Goal: Task Accomplishment & Management: Use online tool/utility

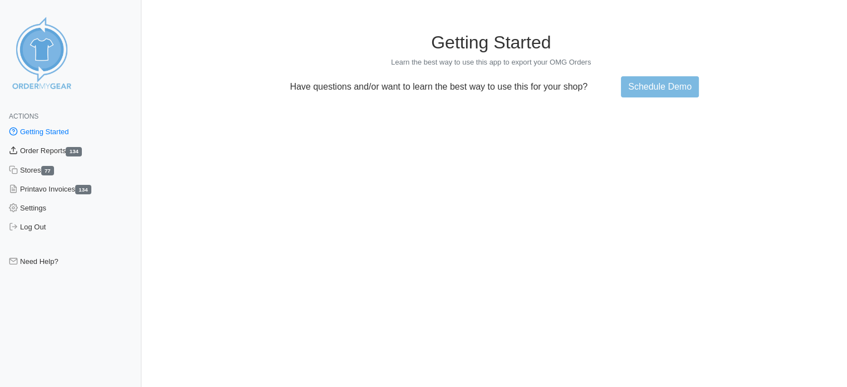
click at [51, 149] on link "Order Reports 134" at bounding box center [70, 150] width 141 height 19
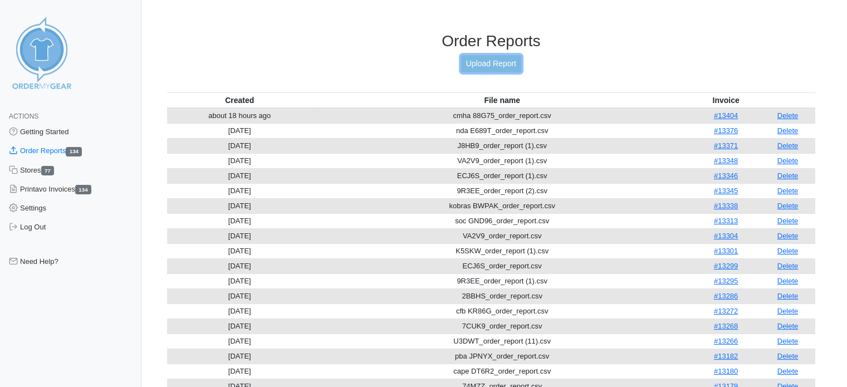
click at [469, 65] on link "Upload Report" at bounding box center [491, 63] width 60 height 17
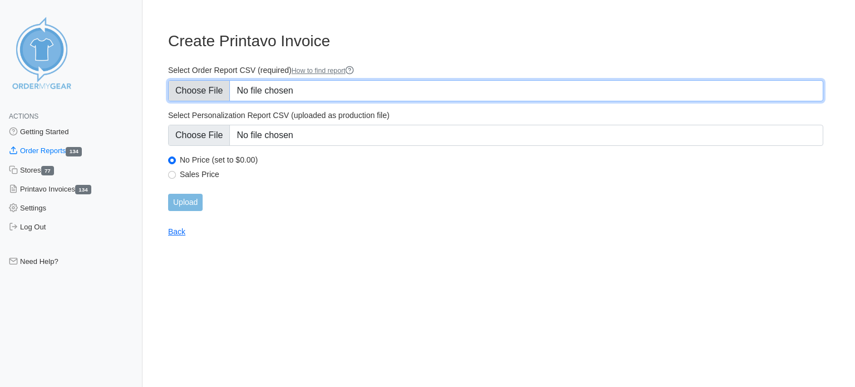
click at [221, 85] on input "Select Order Report CSV (required) How to find report" at bounding box center [495, 90] width 655 height 21
type input "C:\fakepath\XWSBC_order_report.csv"
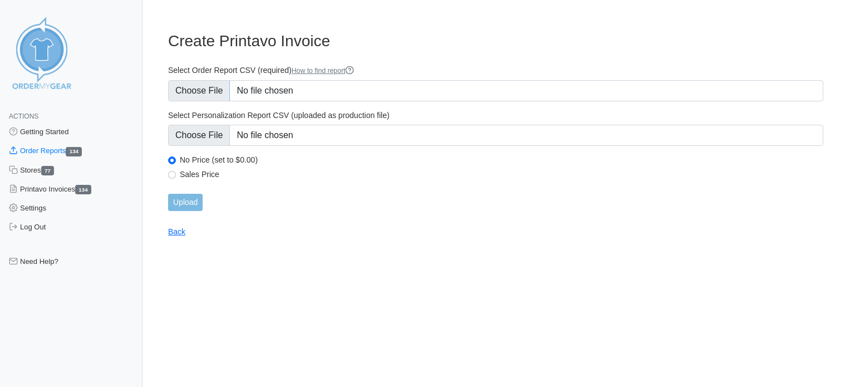
drag, startPoint x: 168, startPoint y: 177, endPoint x: 173, endPoint y: 180, distance: 5.9
click at [168, 178] on div "Sales Price" at bounding box center [495, 175] width 655 height 13
click at [170, 175] on input "Sales Price" at bounding box center [172, 175] width 8 height 8
radio input "true"
click at [194, 209] on input "Upload" at bounding box center [185, 202] width 35 height 17
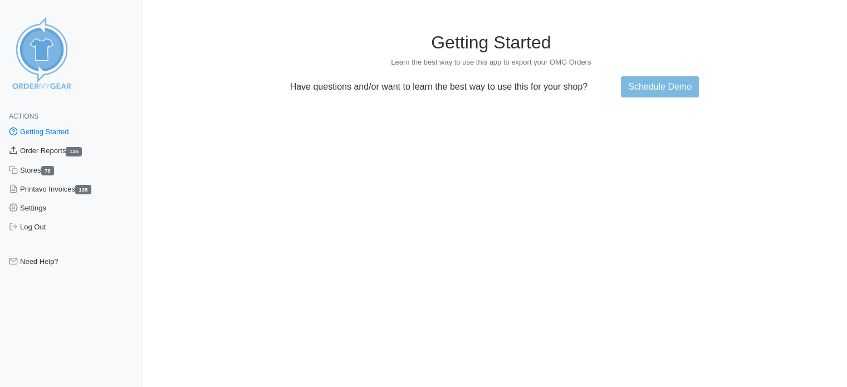
drag, startPoint x: 63, startPoint y: 151, endPoint x: 69, endPoint y: 150, distance: 5.8
click at [63, 151] on link "Order Reports 135" at bounding box center [70, 150] width 141 height 19
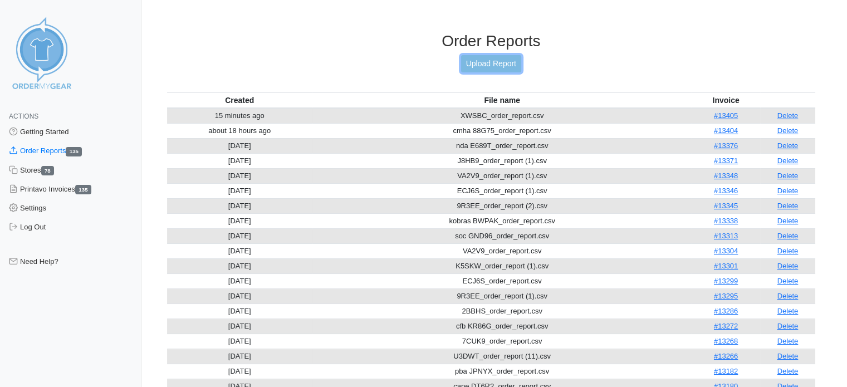
click at [493, 58] on link "Upload Report" at bounding box center [491, 63] width 60 height 17
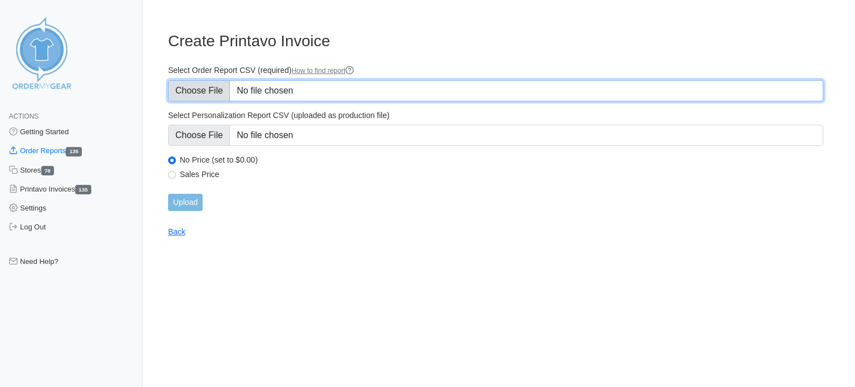
click at [195, 86] on input "Select Order Report CSV (required) How to find report" at bounding box center [495, 90] width 655 height 21
type input "C:\fakepath\HYC28_order_report.csv"
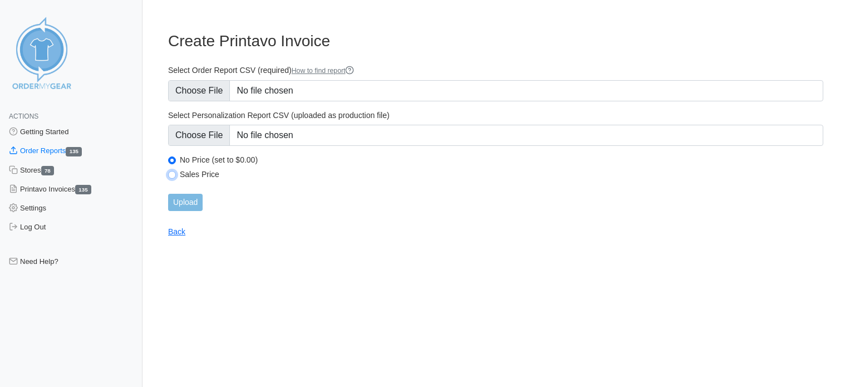
click at [169, 177] on input "Sales Price" at bounding box center [172, 175] width 8 height 8
radio input "true"
click at [187, 212] on main "Create Printavo Invoice Select Order Report CSV (required) How to find report S…" at bounding box center [496, 127] width 682 height 218
click at [192, 203] on input "Upload" at bounding box center [185, 202] width 35 height 17
